Goal: Navigation & Orientation: Find specific page/section

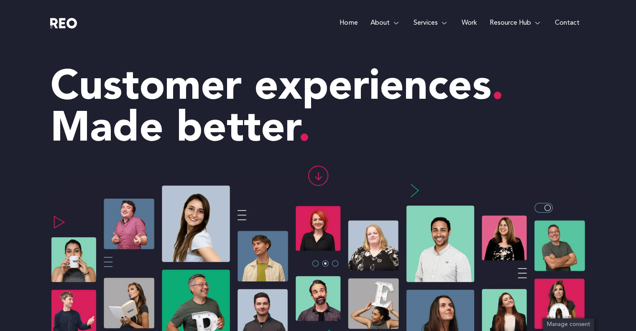
click at [472, 20] on e-page-transition at bounding box center [318, 165] width 636 height 331
click at [470, 22] on link "Work" at bounding box center [469, 23] width 28 height 46
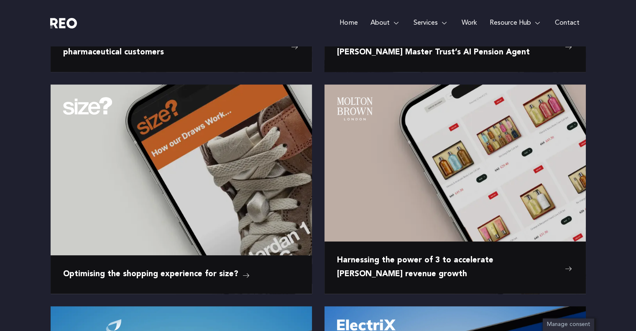
scroll to position [293, 0]
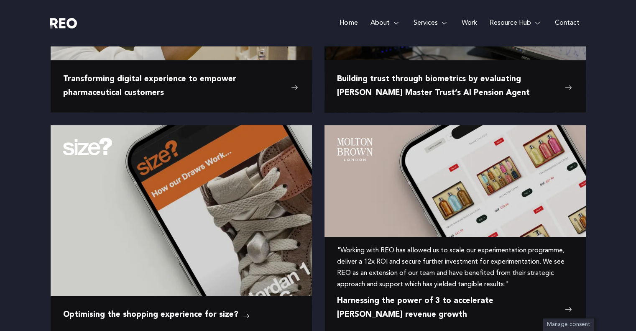
click at [431, 171] on img at bounding box center [454, 179] width 261 height 109
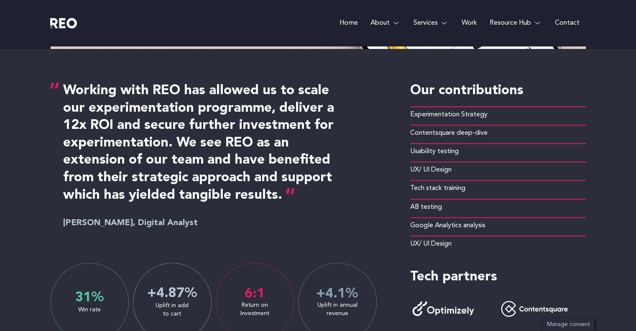
scroll to position [418, 0]
